Goal: Find specific page/section: Find specific page/section

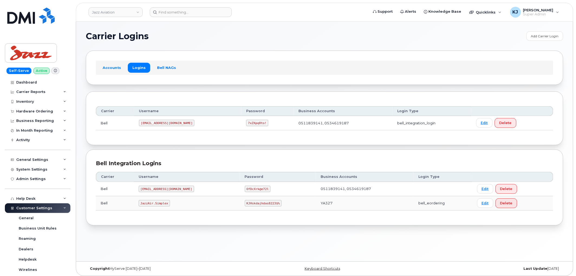
scroll to position [141, 0]
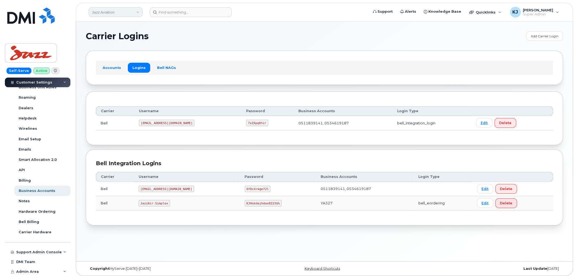
click at [110, 10] on link "Jazz Aviation" at bounding box center [116, 12] width 54 height 10
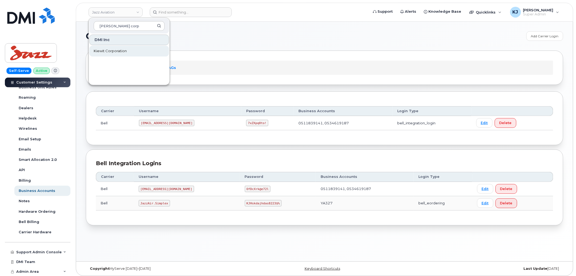
type input "kiewit corp"
click at [109, 51] on span "Kiewit Corporation" at bounding box center [110, 50] width 33 height 5
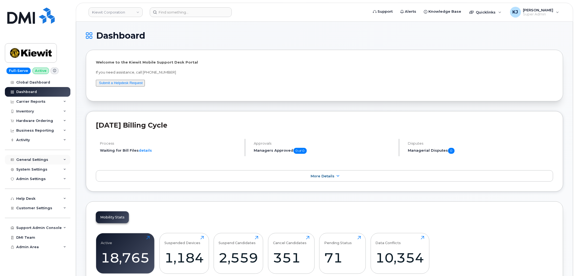
drag, startPoint x: 45, startPoint y: 156, endPoint x: 37, endPoint y: 163, distance: 10.3
click at [45, 156] on div "General Settings" at bounding box center [38, 160] width 66 height 10
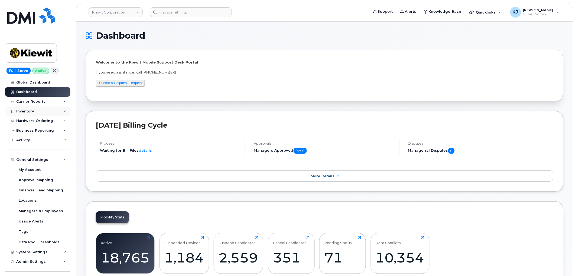
click at [38, 110] on div "Inventory" at bounding box center [38, 112] width 66 height 10
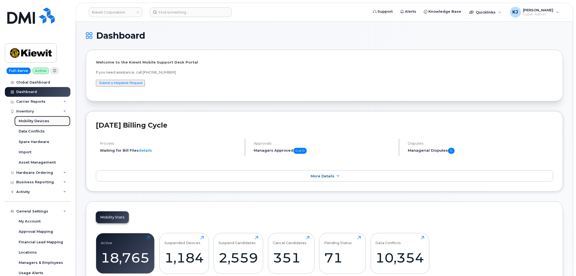
click at [32, 122] on div "Mobility Devices" at bounding box center [34, 121] width 31 height 5
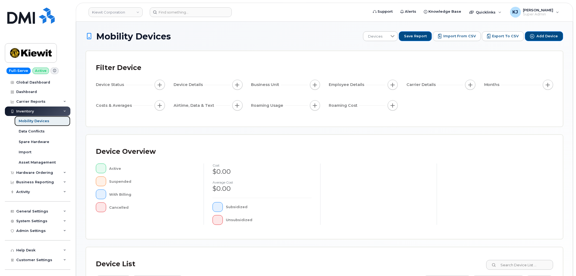
scroll to position [96, 0]
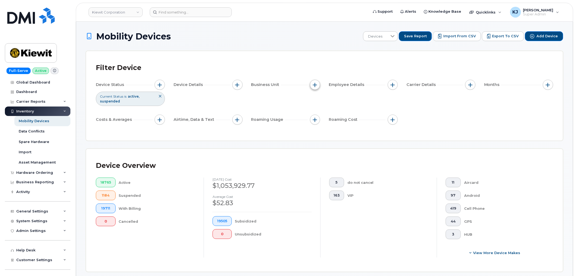
click at [312, 83] on button "button" at bounding box center [315, 85] width 10 height 10
click at [317, 128] on input "WBS Element" at bounding box center [316, 127] width 4 height 4
checkbox input "true"
click at [343, 153] on li at bounding box center [350, 150] width 47 height 8
click at [343, 148] on input "text" at bounding box center [350, 149] width 47 height 5
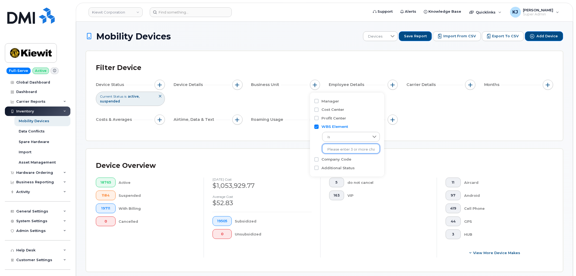
paste input "105066.1041"
type input "105066.1041"
click at [345, 161] on li "2098 - 105066.1041 - SW Valley Constructors Co" at bounding box center [367, 161] width 90 height 10
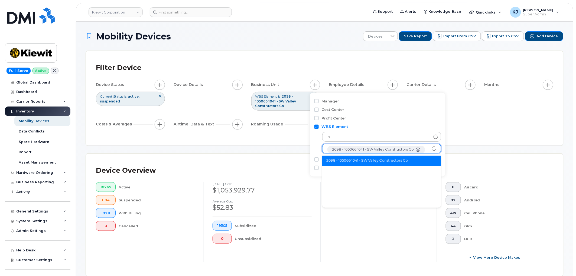
scroll to position [11, 0]
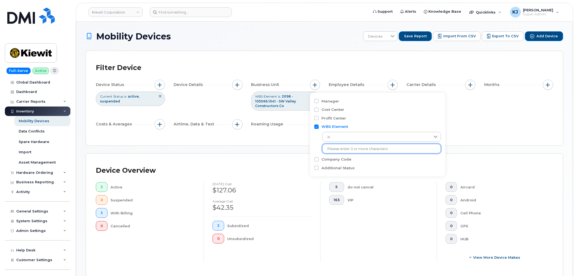
click at [279, 138] on div "Filter Device Device Status Current Status is active suspended Device Details B…" at bounding box center [324, 98] width 477 height 94
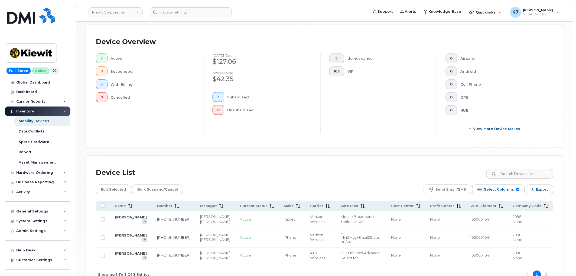
scroll to position [176, 0]
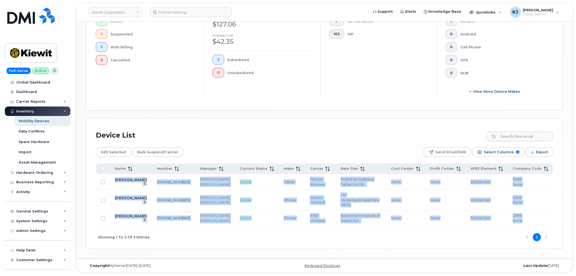
drag, startPoint x: 153, startPoint y: 175, endPoint x: 535, endPoint y: 223, distance: 385.2
click at [535, 223] on tbody "NICHOLAS VAANTI 724-880-2996 Berkay Talay Brandi Andre Active Tablet Verizon Wi…" at bounding box center [324, 200] width 457 height 52
copy tbody "NICHOLAS VAANTI 724-880-2996 Berkay Talay Brandi Andre Active Tablet Verizon Wi…"
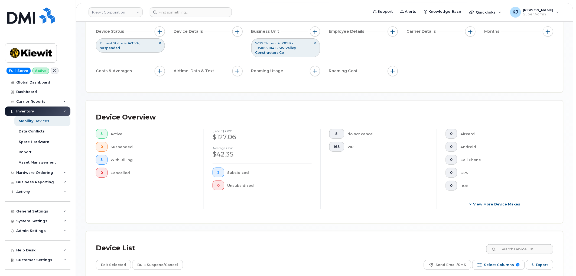
scroll to position [0, 0]
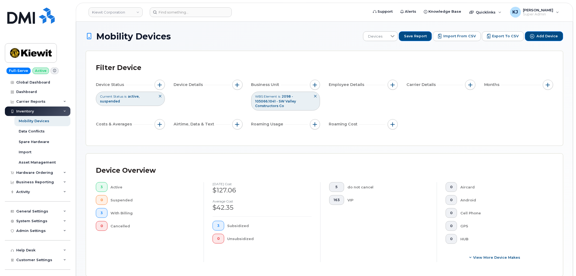
click at [316, 96] on icon at bounding box center [314, 96] width 3 height 3
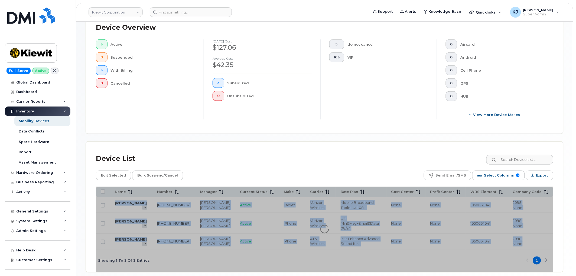
scroll to position [51, 0]
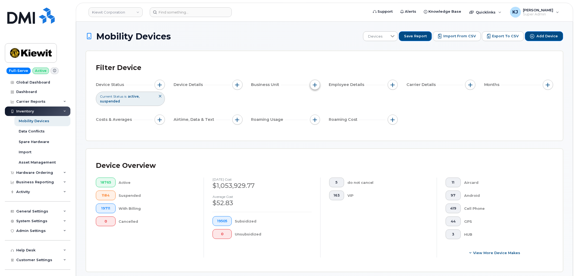
click at [313, 88] on button "button" at bounding box center [315, 85] width 10 height 10
drag, startPoint x: 315, startPoint y: 127, endPoint x: 279, endPoint y: 128, distance: 36.0
click at [315, 127] on input "WBS Element" at bounding box center [316, 127] width 4 height 4
checkbox input "true"
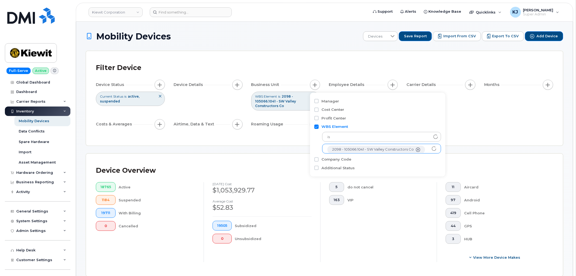
click at [418, 151] on icon "2098 - 105066.1041 - SW Valley Constructors Co" at bounding box center [418, 150] width 4 height 4
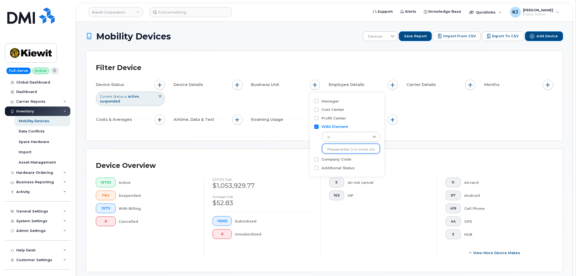
scroll to position [1, 0]
paste input "105066.1410"
type input "105066.1410"
click at [349, 161] on li "2098 - 105066.1410 - SW Valley Constructors Co" at bounding box center [367, 161] width 90 height 10
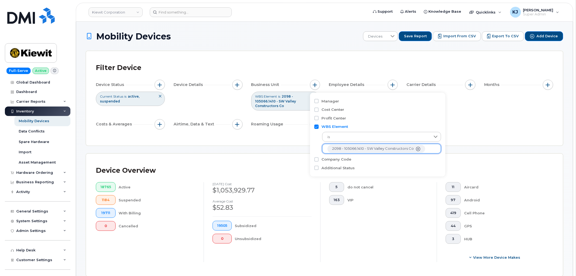
scroll to position [11, 0]
click at [470, 120] on div "Device Status Current Status is active suspended Device Details Business Unit W…" at bounding box center [324, 106] width 457 height 52
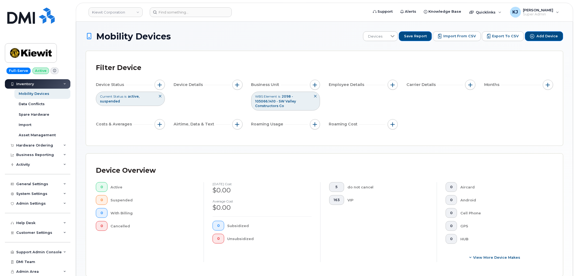
drag, startPoint x: 317, startPoint y: 96, endPoint x: 318, endPoint y: 99, distance: 3.2
click at [317, 96] on icon at bounding box center [314, 96] width 3 height 3
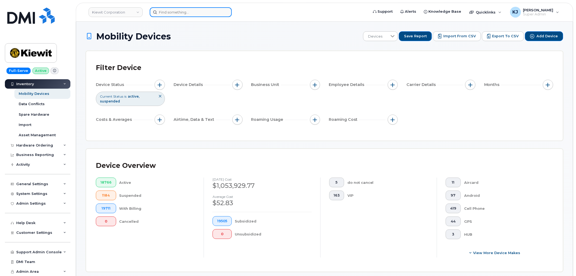
click at [171, 15] on input at bounding box center [191, 12] width 82 height 10
paste input "912.659.2592"
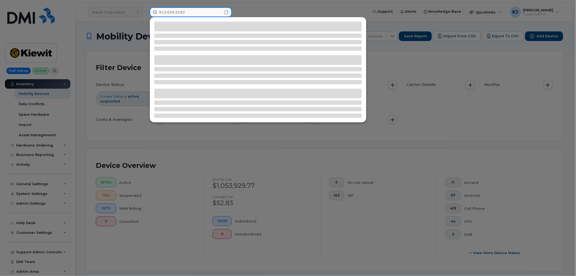
type input "912.659.2592"
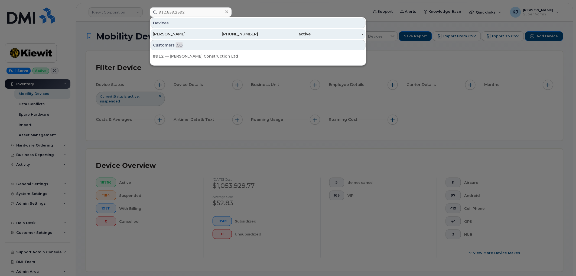
click at [191, 35] on div "CRAIG CONAWAY" at bounding box center [179, 33] width 53 height 5
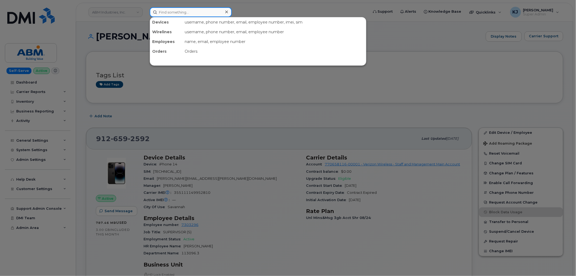
click at [186, 13] on input at bounding box center [191, 12] width 82 height 10
paste input "9728492752"
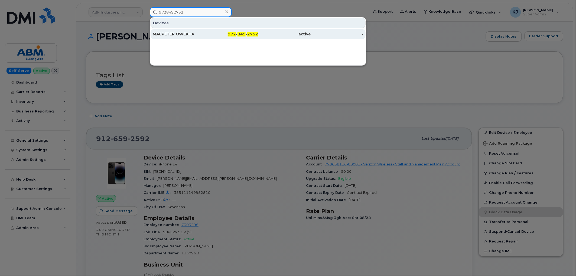
type input "9728492752"
click at [248, 35] on span "2752" at bounding box center [252, 34] width 11 height 5
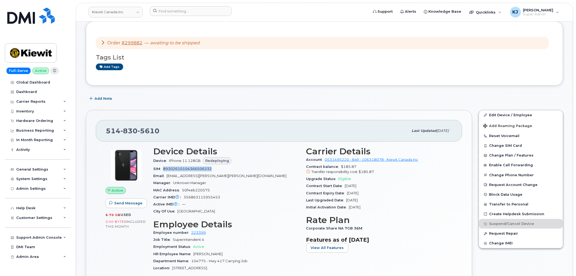
scroll to position [30, 0]
click at [129, 15] on link "Kiewit Canada Inc" at bounding box center [116, 12] width 54 height 11
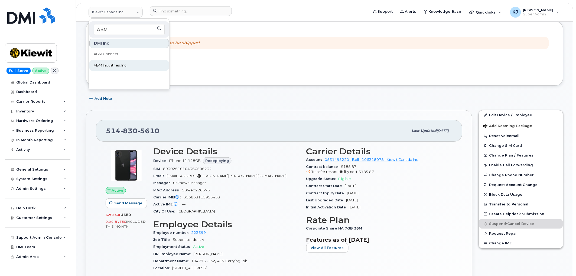
type input "ABM"
click at [119, 61] on link "ABM Industries, Inc." at bounding box center [129, 65] width 80 height 11
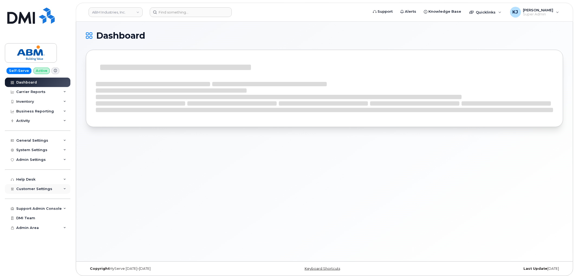
click at [59, 190] on div "Customer Settings" at bounding box center [38, 189] width 66 height 10
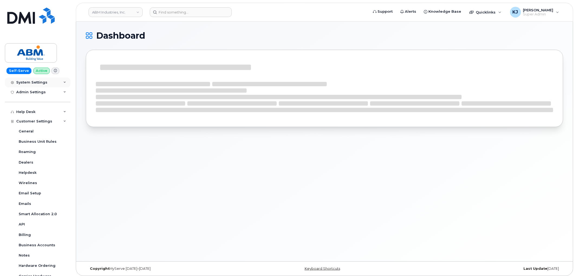
scroll to position [112, 0]
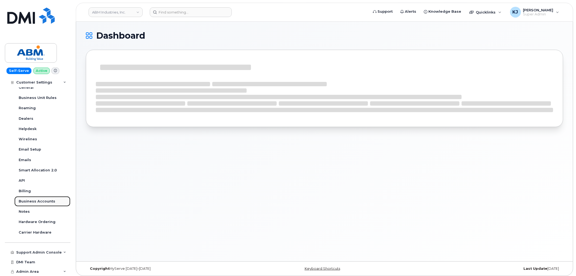
click at [42, 199] on link "Business Accounts" at bounding box center [42, 202] width 56 height 10
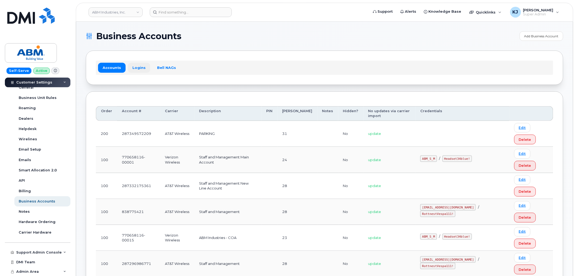
click at [134, 69] on link "Logins" at bounding box center [139, 68] width 22 height 10
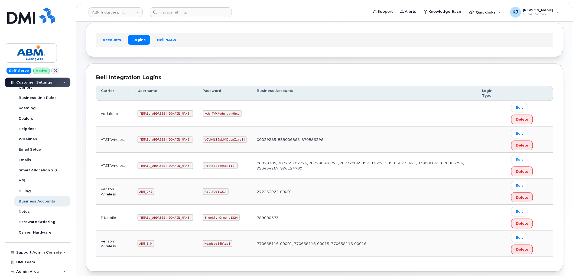
scroll to position [55, 0]
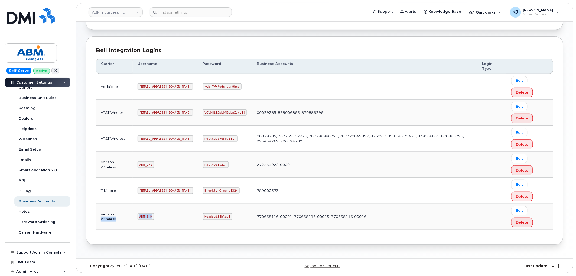
drag, startPoint x: 152, startPoint y: 215, endPoint x: 126, endPoint y: 214, distance: 25.5
click at [126, 214] on tr "Verizon Wireless ABM_S_M Headset34blue! 770658116-00001, 770658116-00015, 77065…" at bounding box center [324, 217] width 457 height 26
copy tr "Wireless ABM_S_M"
click at [148, 218] on code "ABM_S_M" at bounding box center [146, 217] width 17 height 6
drag, startPoint x: 140, startPoint y: 217, endPoint x: 153, endPoint y: 217, distance: 12.7
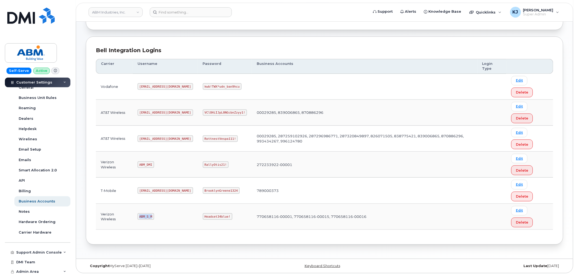
click at [153, 217] on code "ABM_S_M" at bounding box center [146, 217] width 17 height 6
copy code "ABM_S_M"
drag, startPoint x: 185, startPoint y: 216, endPoint x: 210, endPoint y: 216, distance: 24.4
click at [210, 216] on code "Headset34blue!" at bounding box center [218, 217] width 30 height 6
copy code "Headset34blue!"
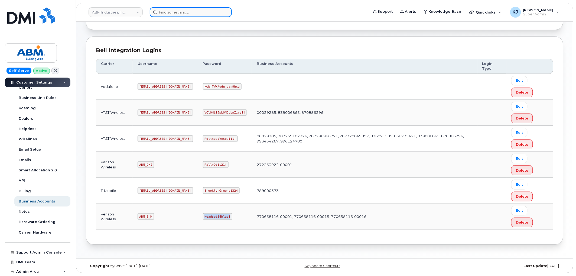
click at [187, 10] on input at bounding box center [191, 12] width 82 height 10
paste input "4034582089"
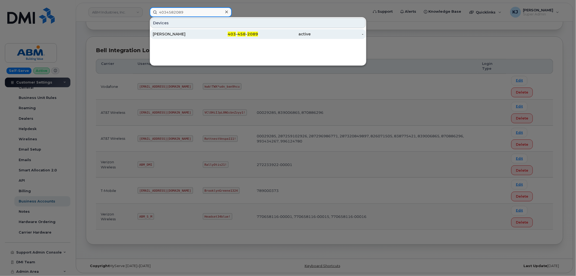
type input "4034582089"
click at [198, 36] on div "Cory Adams" at bounding box center [179, 33] width 53 height 5
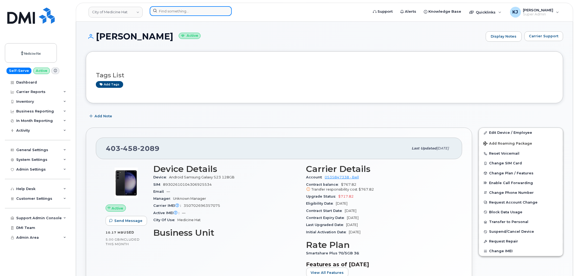
click at [171, 12] on input at bounding box center [191, 11] width 82 height 10
paste input "4034582089"
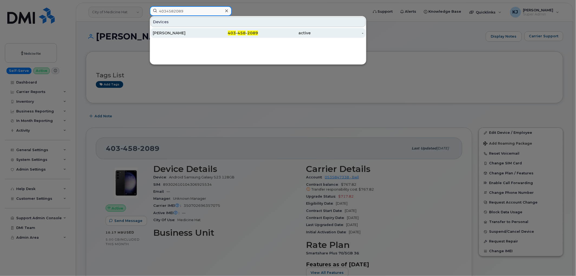
type input "4034582089"
click at [198, 33] on div "[PERSON_NAME]" at bounding box center [179, 32] width 53 height 5
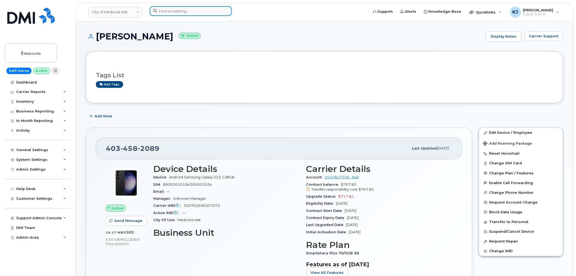
click at [195, 12] on input at bounding box center [191, 11] width 82 height 10
paste input "4035484480"
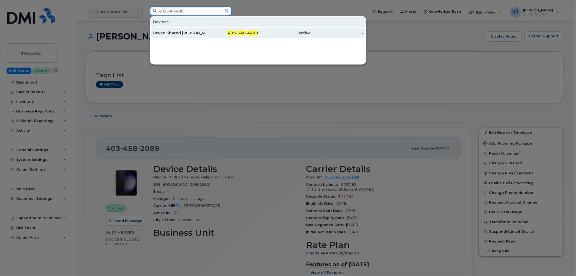
type input "4035484480"
click at [204, 34] on div "Devan Shared [PERSON_NAME]" at bounding box center [179, 32] width 53 height 5
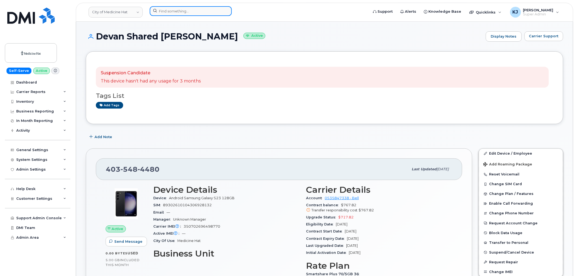
click at [179, 14] on input at bounding box center [191, 11] width 82 height 10
paste input "4039525705"
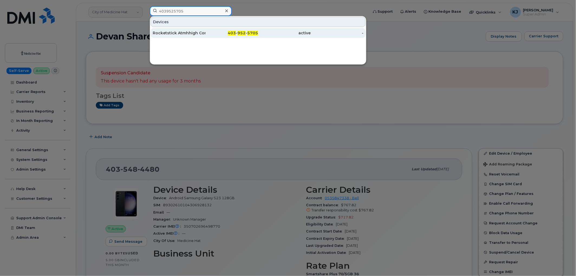
type input "4039525705"
click at [198, 31] on div "Rocketstick Atmhhigh Commdev" at bounding box center [179, 32] width 53 height 5
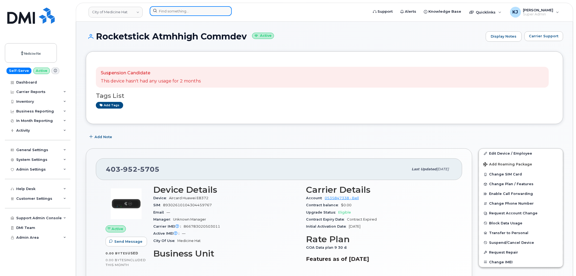
click at [190, 9] on input at bounding box center [191, 11] width 82 height 10
paste input "4035942888"
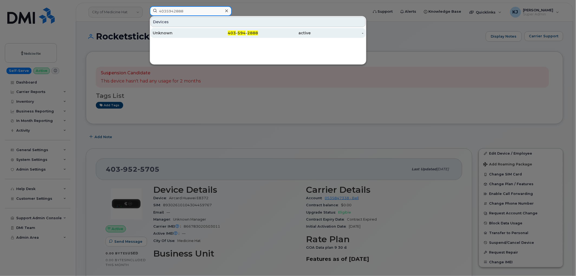
type input "4035942888"
click at [184, 30] on div "Unknown" at bounding box center [179, 33] width 53 height 10
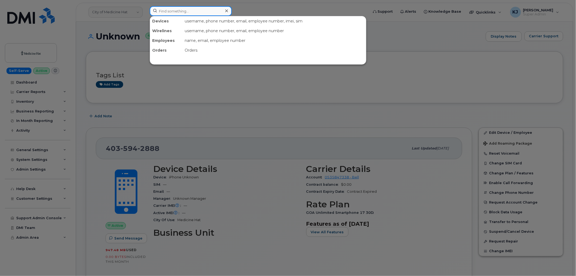
click at [179, 14] on input at bounding box center [191, 11] width 82 height 10
paste input "4039285296"
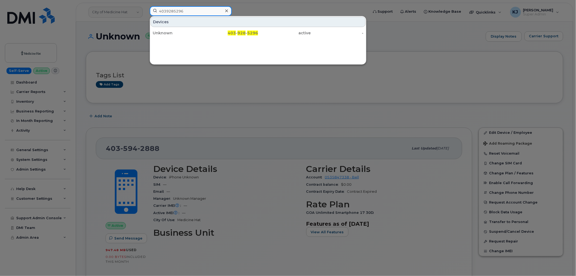
drag, startPoint x: 194, startPoint y: 11, endPoint x: 109, endPoint y: 0, distance: 86.3
click at [145, 6] on div "4039285296 Devices Unknown 403 - 928 - 5296 active -" at bounding box center [257, 12] width 224 height 12
paste input "6663"
drag, startPoint x: 203, startPoint y: 10, endPoint x: 4, endPoint y: 7, distance: 199.8
click at [145, 8] on div "4039286663 Devices 911 Test 2 403 - 928 - 6663 active -" at bounding box center [257, 12] width 224 height 12
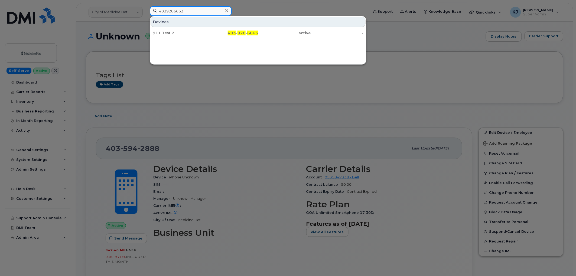
paste input "5945"
type input "4039285945"
click at [226, 102] on div at bounding box center [288, 138] width 576 height 276
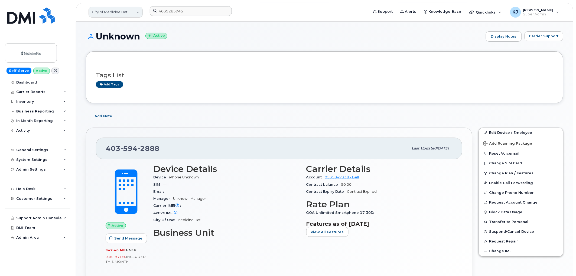
click at [126, 13] on link "City of Medicine Hat" at bounding box center [116, 12] width 54 height 11
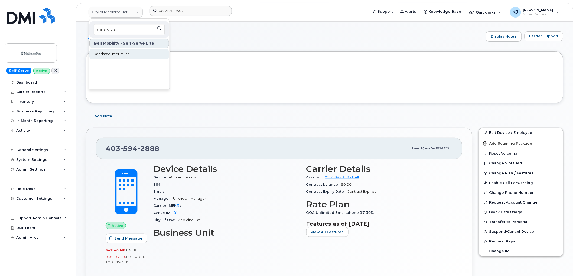
type input "randstad"
click at [125, 51] on span "Randstad Interim Inc." at bounding box center [112, 53] width 37 height 5
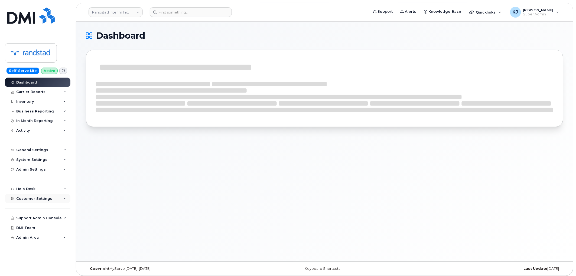
click at [45, 201] on span "Customer Settings" at bounding box center [34, 199] width 36 height 4
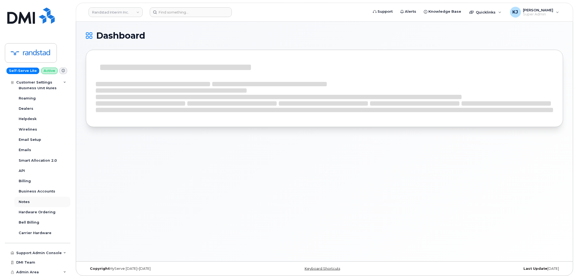
scroll to position [132, 0]
click at [50, 192] on div "Business Accounts" at bounding box center [37, 191] width 37 height 5
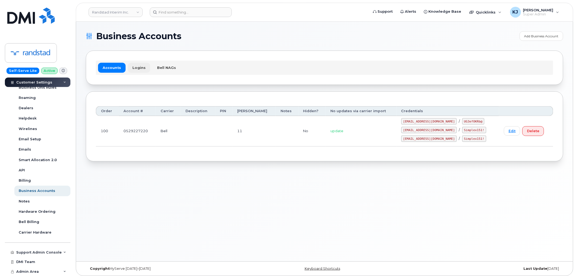
click at [134, 70] on link "Logins" at bounding box center [139, 68] width 22 height 10
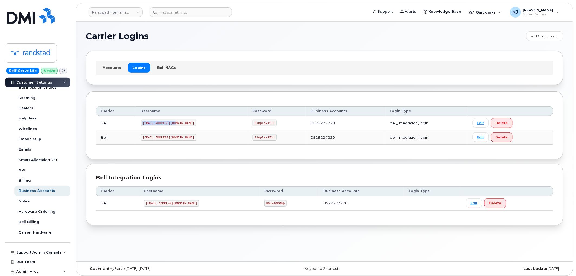
drag, startPoint x: 174, startPoint y: 122, endPoint x: 137, endPoint y: 119, distance: 37.5
click at [137, 119] on tr "Bell [EMAIL_ADDRESS][DOMAIN_NAME] Simplex151! 0529227220 bell_integration_login…" at bounding box center [324, 123] width 457 height 14
copy tr "[EMAIL_ADDRESS][DOMAIN_NAME]"
drag, startPoint x: 233, startPoint y: 120, endPoint x: 235, endPoint y: 123, distance: 3.8
click at [253, 123] on code "Simplex151!" at bounding box center [265, 123] width 24 height 6
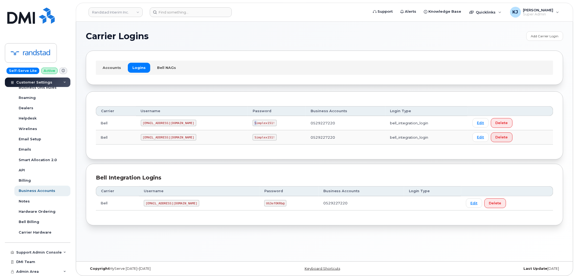
click at [253, 122] on code "Simplex151!" at bounding box center [265, 123] width 24 height 6
drag, startPoint x: 234, startPoint y: 123, endPoint x: 254, endPoint y: 127, distance: 20.8
click at [254, 127] on td "Simplex151!" at bounding box center [277, 123] width 58 height 14
copy code "Simplex151!"
